Goal: Task Accomplishment & Management: Manage account settings

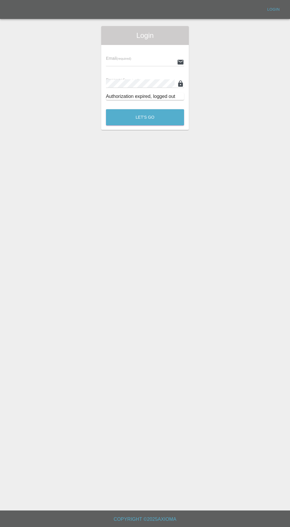
click at [126, 62] on input "text" at bounding box center [140, 62] width 69 height 9
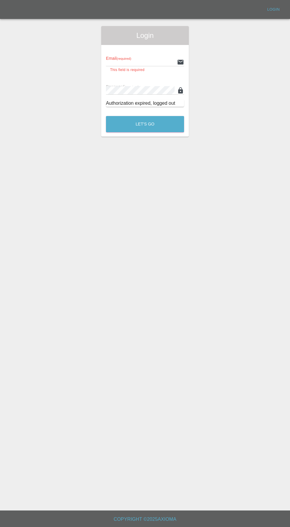
type input "info@darkknightbodyworks.co.uk"
click at [106, 116] on button "Let's Go" at bounding box center [145, 124] width 78 height 16
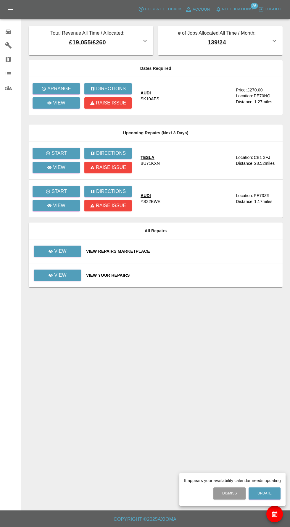
click at [50, 111] on div at bounding box center [145, 263] width 290 height 527
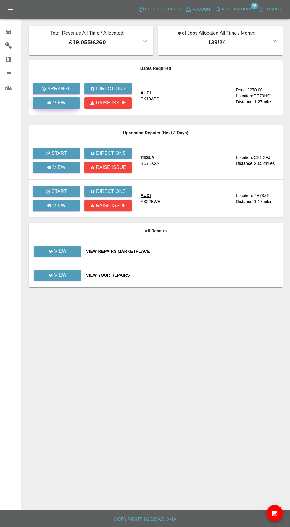
click at [50, 103] on icon at bounding box center [49, 102] width 4 height 3
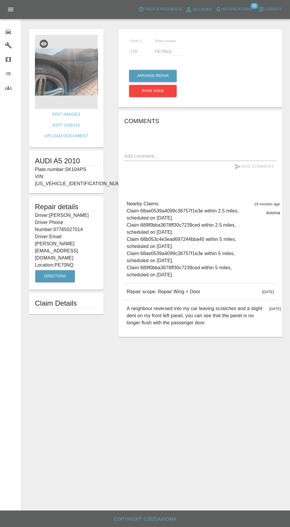
click at [53, 76] on img at bounding box center [66, 72] width 63 height 74
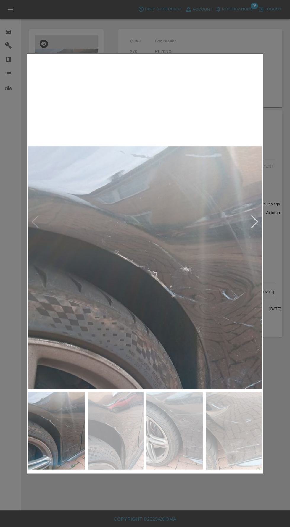
click at [122, 439] on img at bounding box center [116, 431] width 56 height 78
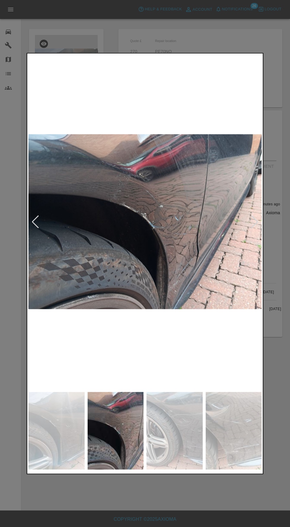
click at [184, 446] on img at bounding box center [174, 431] width 56 height 78
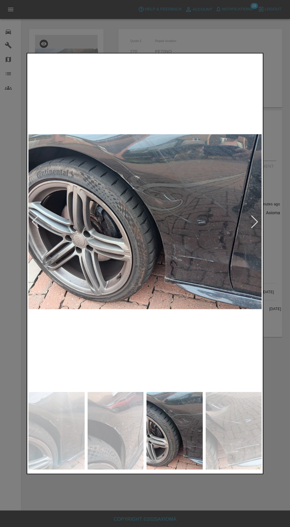
click at [216, 430] on img at bounding box center [234, 431] width 56 height 78
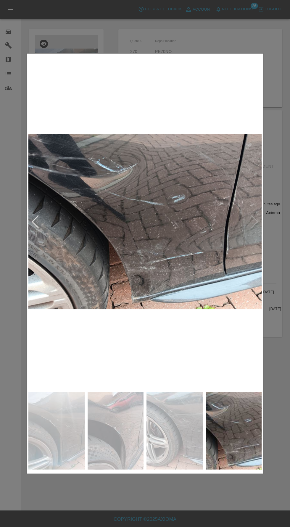
click at [235, 428] on img at bounding box center [234, 431] width 56 height 78
click at [207, 513] on div at bounding box center [145, 263] width 290 height 527
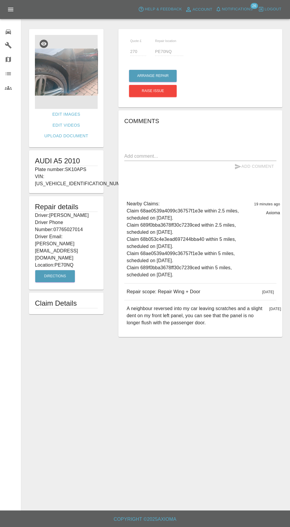
click at [40, 66] on img at bounding box center [66, 72] width 63 height 74
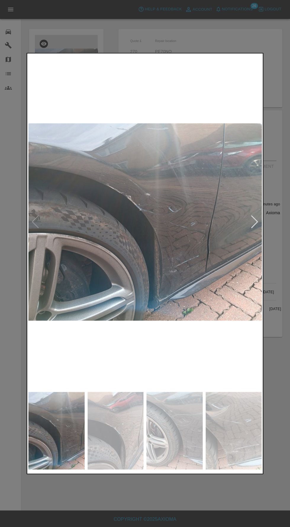
click at [255, 225] on div at bounding box center [255, 221] width 8 height 13
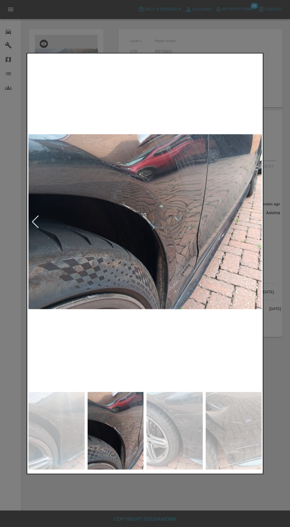
click at [269, 225] on div at bounding box center [145, 263] width 290 height 527
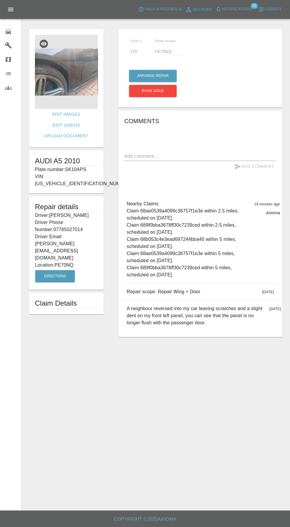
click at [58, 71] on img at bounding box center [66, 72] width 63 height 74
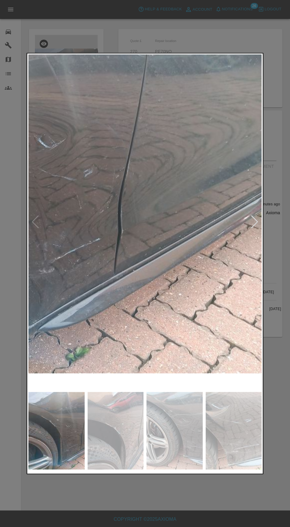
click at [255, 225] on div at bounding box center [255, 221] width 8 height 13
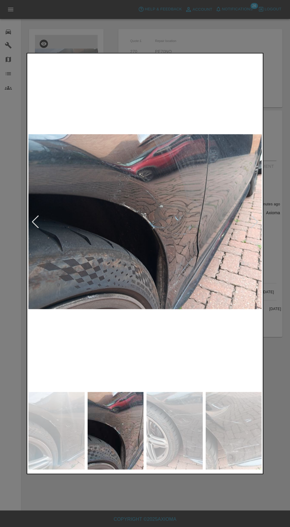
click at [181, 425] on img at bounding box center [174, 431] width 56 height 78
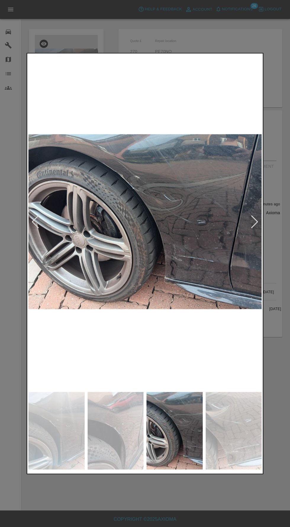
click at [194, 496] on div at bounding box center [145, 263] width 290 height 527
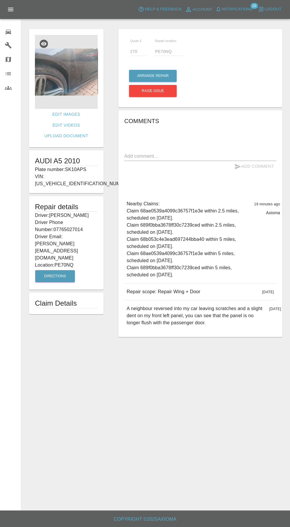
click at [54, 62] on img at bounding box center [66, 72] width 63 height 74
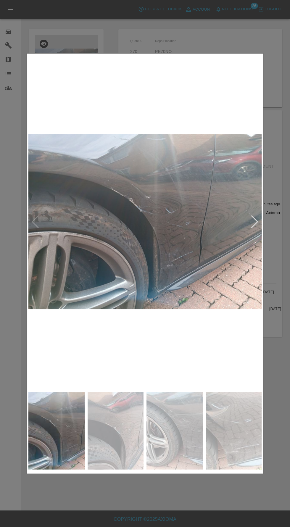
click at [258, 233] on img at bounding box center [144, 221] width 233 height 334
click at [257, 225] on div at bounding box center [255, 221] width 8 height 13
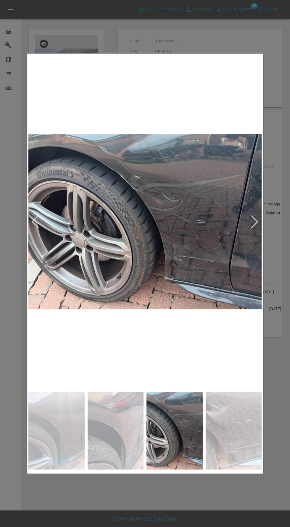
click at [220, 434] on img at bounding box center [234, 431] width 56 height 78
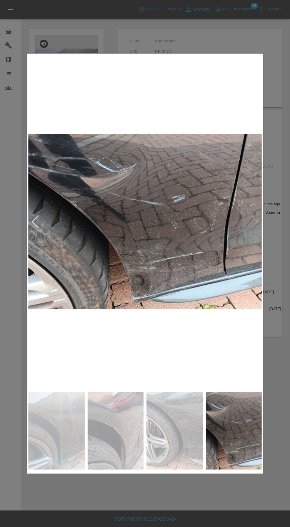
click at [69, 275] on img at bounding box center [144, 221] width 233 height 334
click at [195, 502] on div at bounding box center [145, 263] width 290 height 527
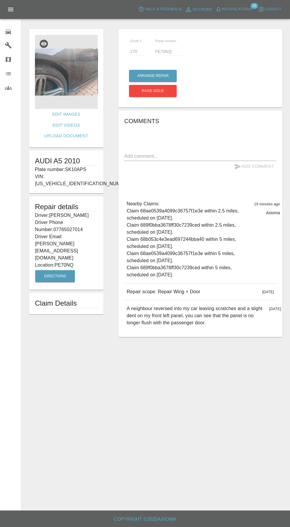
click at [68, 70] on img at bounding box center [66, 72] width 63 height 74
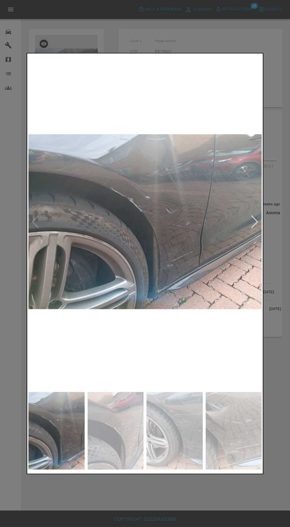
click at [222, 502] on div at bounding box center [145, 263] width 290 height 527
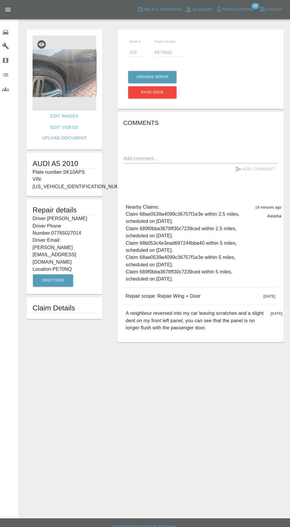
click at [85, 78] on img at bounding box center [66, 72] width 63 height 74
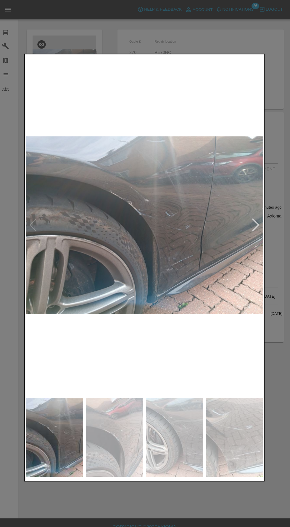
click at [160, 494] on div at bounding box center [145, 263] width 290 height 527
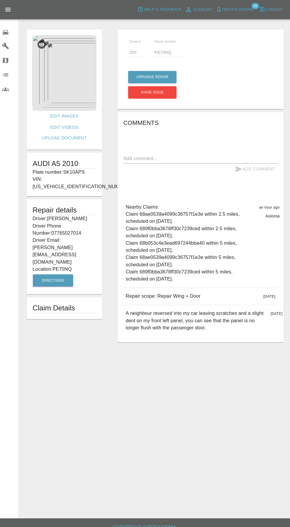
click at [16, 33] on div at bounding box center [13, 31] width 17 height 9
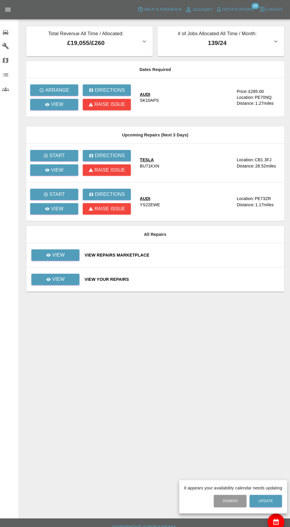
click at [80, 253] on div at bounding box center [145, 263] width 290 height 527
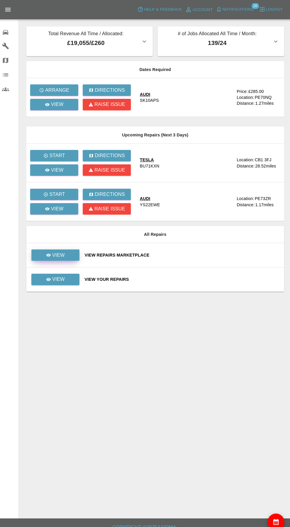
click at [66, 249] on link "View" at bounding box center [57, 251] width 47 height 11
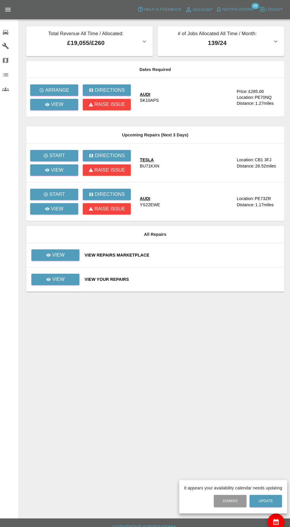
click at [81, 271] on div at bounding box center [145, 263] width 290 height 527
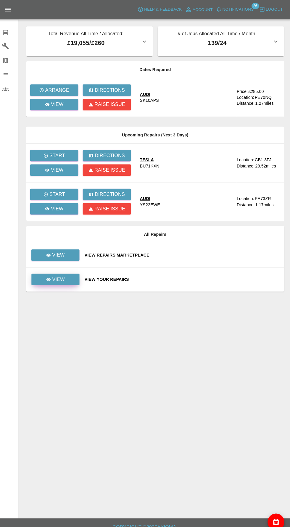
click at [77, 276] on link "View" at bounding box center [57, 275] width 47 height 11
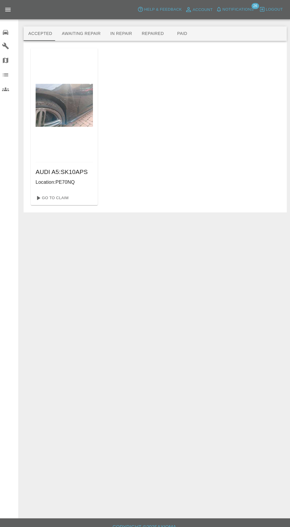
click at [81, 32] on button "Awaiting Repair" at bounding box center [83, 33] width 48 height 14
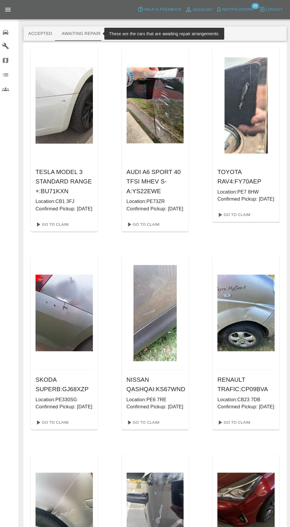
click at [246, 9] on span "Notifications" at bounding box center [237, 9] width 31 height 7
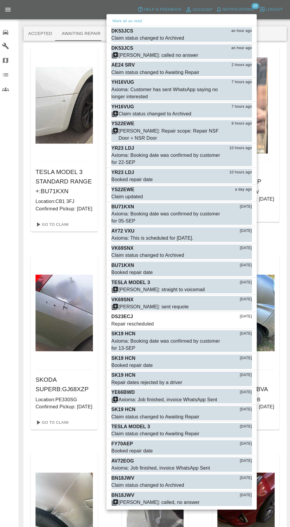
click at [63, 473] on div at bounding box center [145, 263] width 290 height 527
